Goal: Task Accomplishment & Management: Manage account settings

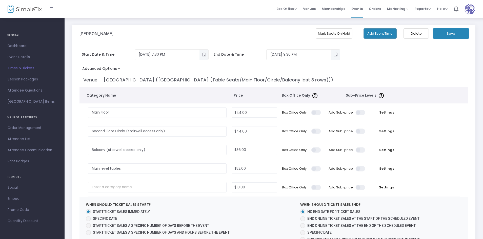
click at [21, 46] on span "Dashboard" at bounding box center [32, 46] width 49 height 7
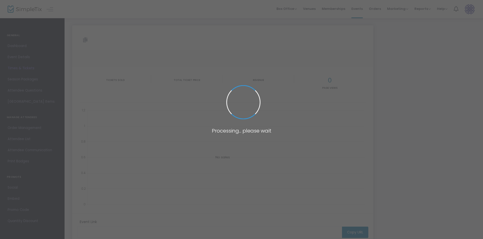
type input "[URL][DOMAIN_NAME][PERSON_NAME]"
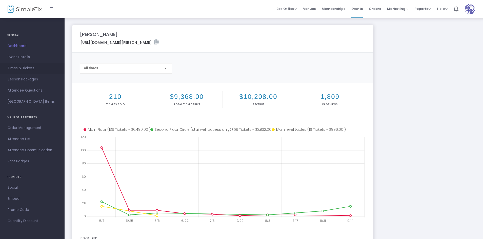
click at [37, 69] on span "Times & Tickets" at bounding box center [32, 68] width 49 height 7
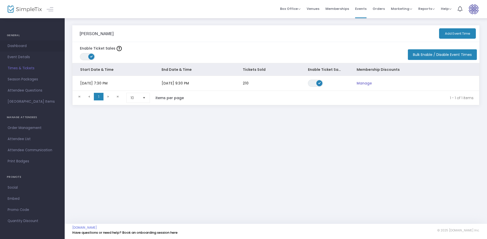
click at [13, 45] on span "Dashboard" at bounding box center [32, 46] width 49 height 7
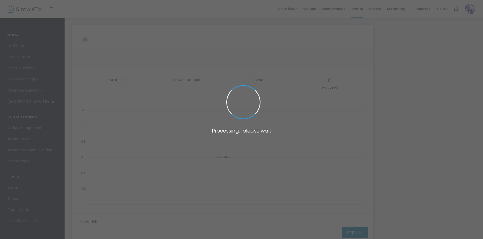
type input "[URL][DOMAIN_NAME][PERSON_NAME]"
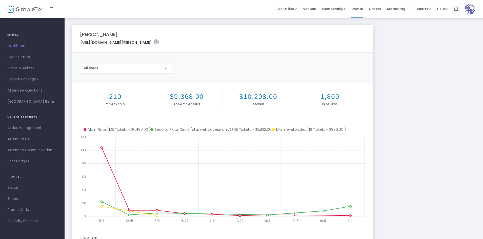
click at [13, 9] on img at bounding box center [25, 9] width 34 height 7
